Goal: Navigation & Orientation: Find specific page/section

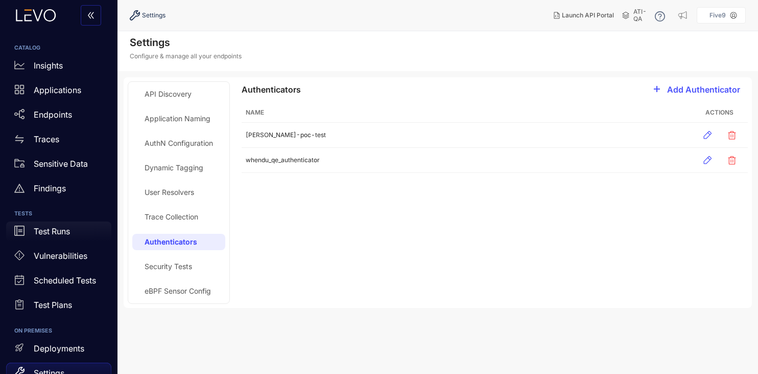
scroll to position [111, 0]
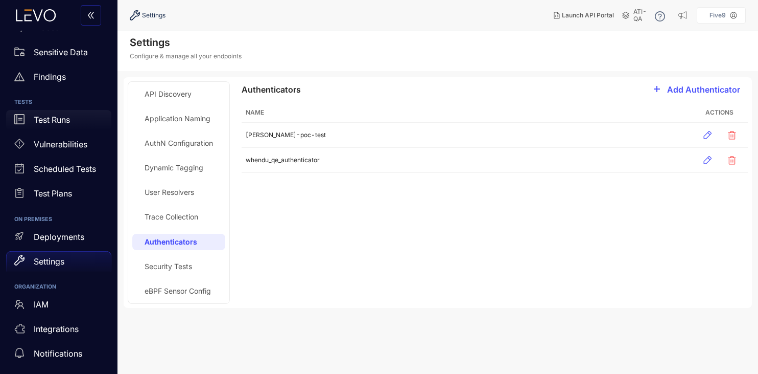
click at [55, 118] on p "Test Runs" at bounding box center [52, 119] width 36 height 9
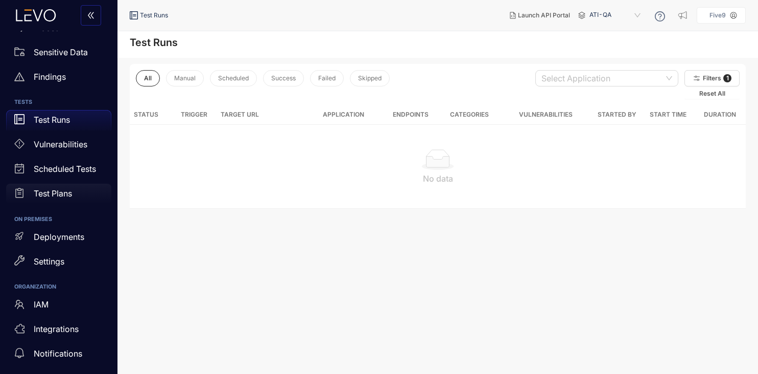
click at [53, 188] on div "Test Plans" at bounding box center [58, 193] width 105 height 20
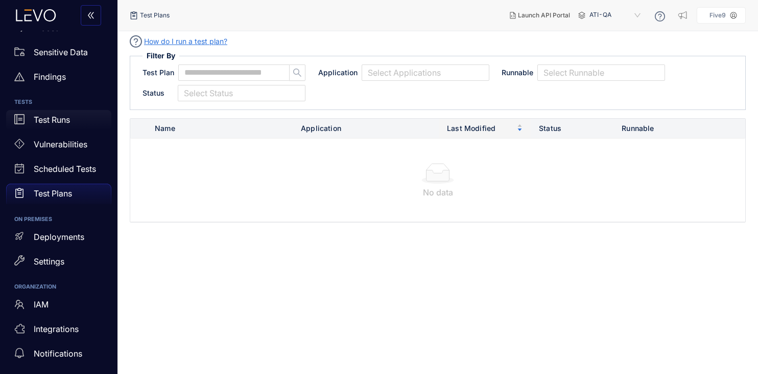
click at [40, 115] on p "Test Runs" at bounding box center [52, 119] width 36 height 9
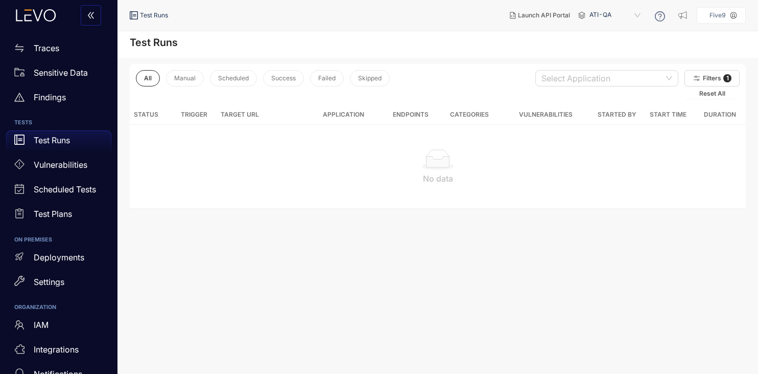
scroll to position [36, 0]
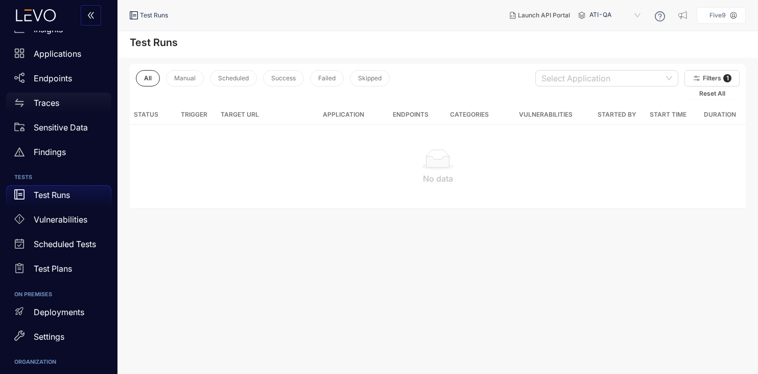
click at [40, 101] on p "Traces" at bounding box center [47, 102] width 26 height 9
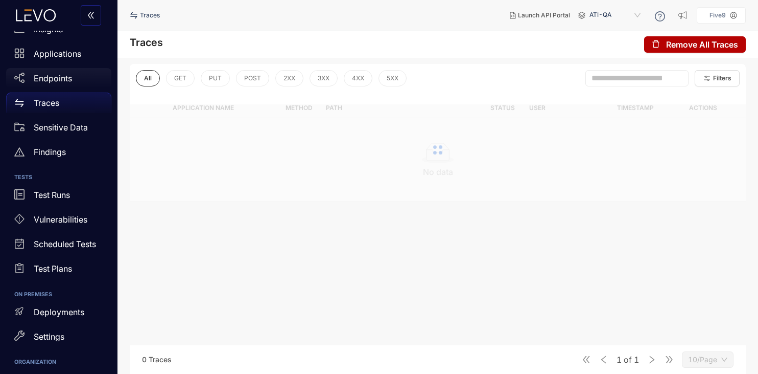
click at [48, 69] on div "Endpoints" at bounding box center [58, 78] width 105 height 20
